Goal: Find specific page/section: Find specific page/section

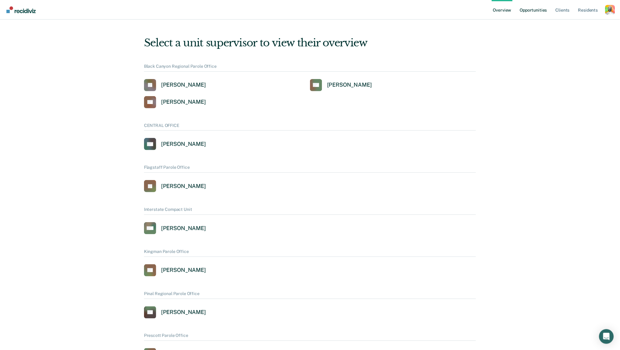
click at [531, 13] on link "Opportunities" at bounding box center [534, 10] width 30 height 20
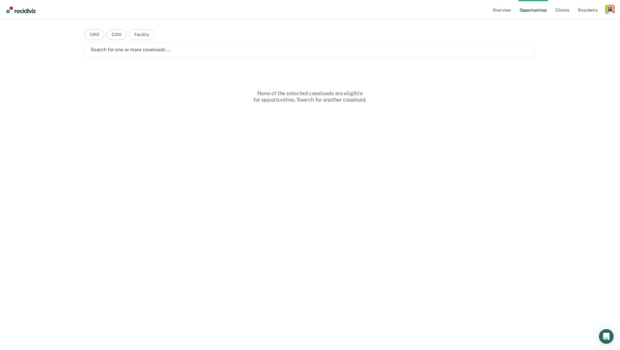
click at [610, 11] on div "Profile dropdown button" at bounding box center [611, 10] width 10 height 10
click at [568, 25] on div "Overview Opportunities Client s Resident s Profile How it works Log Out CRO COI…" at bounding box center [310, 175] width 620 height 350
click at [609, 12] on div "Profile dropdown button" at bounding box center [611, 10] width 10 height 10
click at [575, 23] on div "Overview Opportunities Client s Resident s Profile How it works Log Out CRO COI…" at bounding box center [310, 175] width 620 height 350
click at [614, 6] on div "Profile dropdown button" at bounding box center [611, 10] width 10 height 10
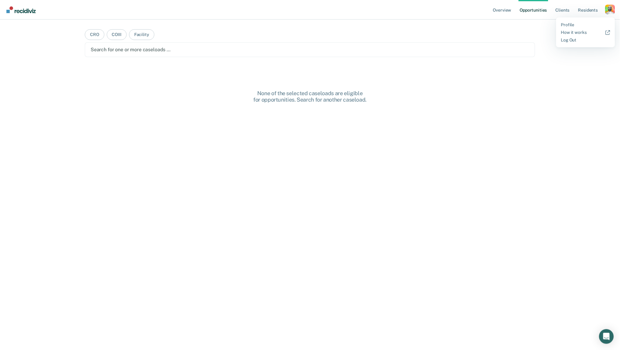
click at [568, 24] on div "Overview Opportunities Client s Resident s Profile How it works Log Out CRO COI…" at bounding box center [310, 175] width 620 height 350
click at [609, 13] on div "Profile dropdown button" at bounding box center [611, 10] width 10 height 10
click at [571, 33] on div "Overview Opportunities Client s Resident s Profile How it works Log Out CRO COI…" at bounding box center [310, 175] width 620 height 350
click at [611, 13] on div "Profile dropdown button" at bounding box center [611, 10] width 10 height 10
click at [569, 39] on link "Log Out" at bounding box center [585, 40] width 49 height 5
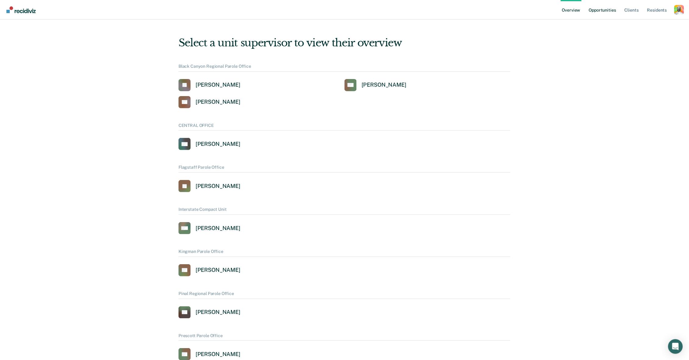
click at [593, 13] on link "Opportunities" at bounding box center [603, 10] width 30 height 20
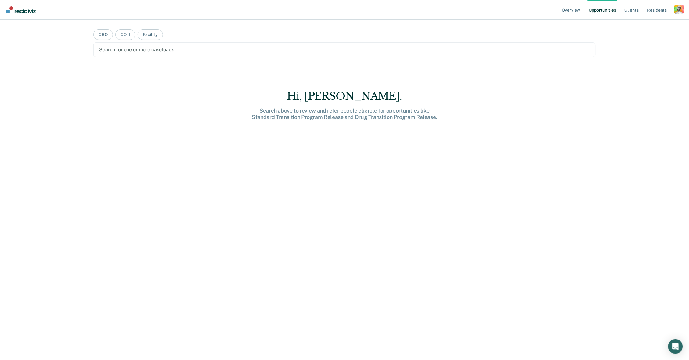
click at [112, 49] on div "Search for one or more caseloads …" at bounding box center [344, 50] width 491 height 6
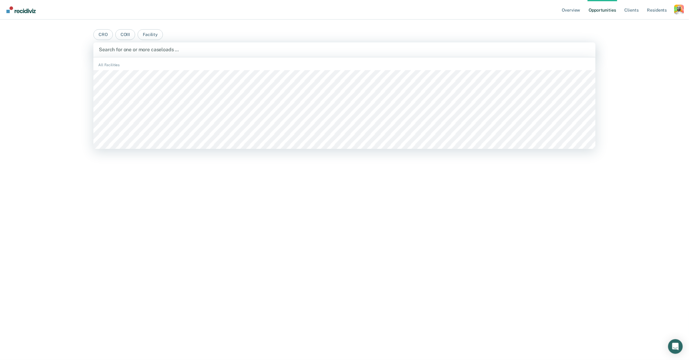
click at [116, 50] on div "Search for one or more caseloads …" at bounding box center [344, 50] width 491 height 6
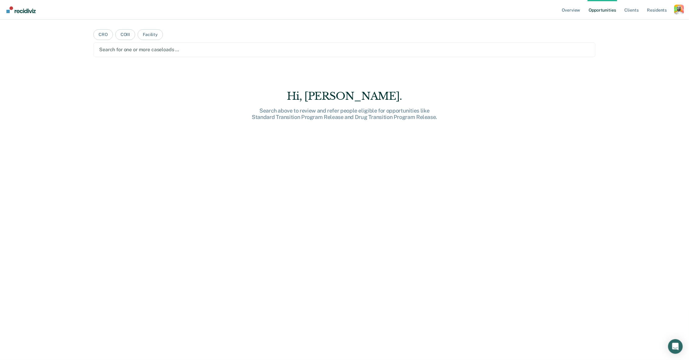
click at [679, 11] on div "Profile dropdown button" at bounding box center [680, 10] width 10 height 10
click at [637, 24] on div "Overview Opportunities Client s Resident s Profile How it works Log Out CRO COI…" at bounding box center [344, 180] width 689 height 360
